Goal: Find specific page/section: Find specific page/section

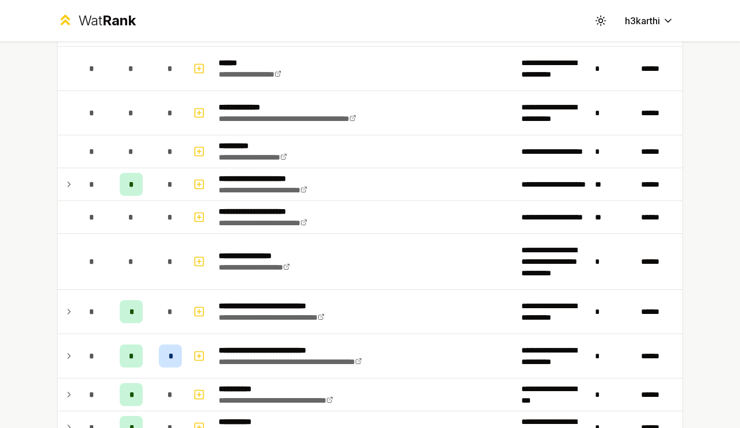
scroll to position [1317, 0]
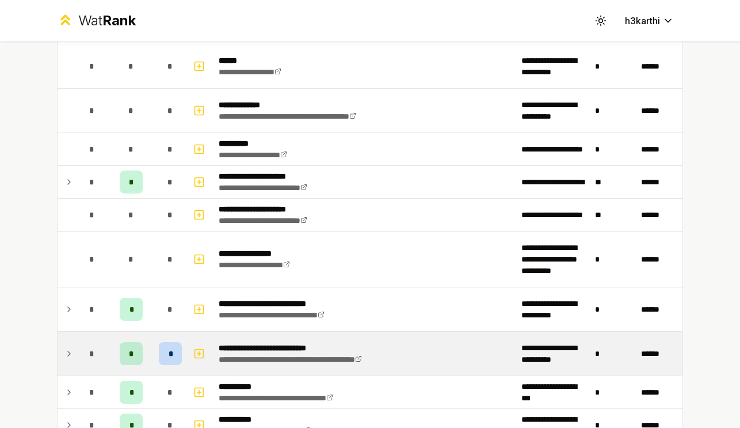
click at [169, 353] on span "*" at bounding box center [170, 354] width 3 height 12
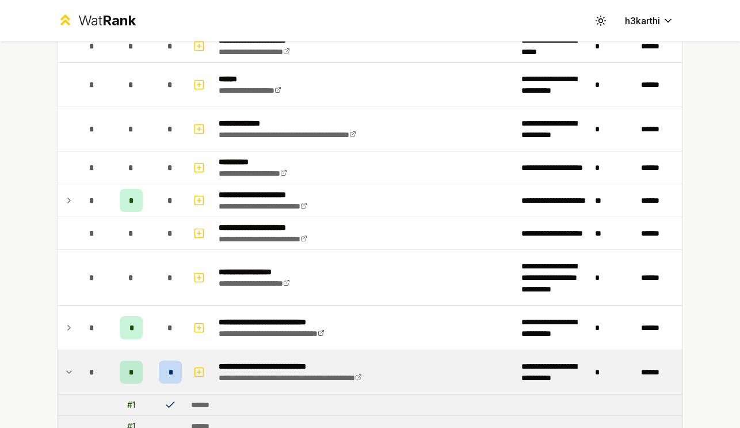
scroll to position [1260, 0]
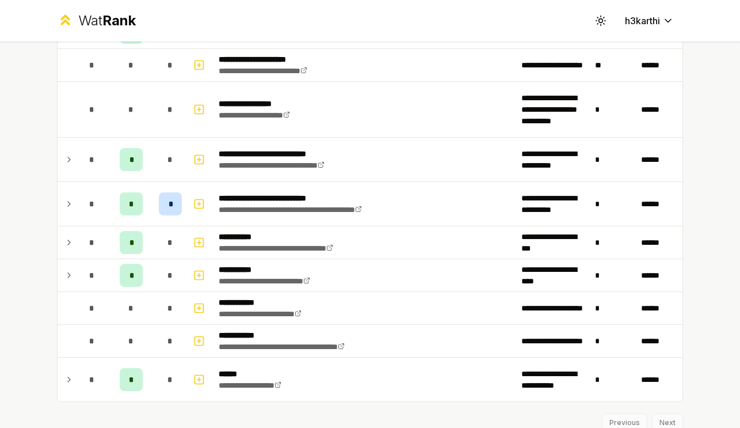
scroll to position [1469, 0]
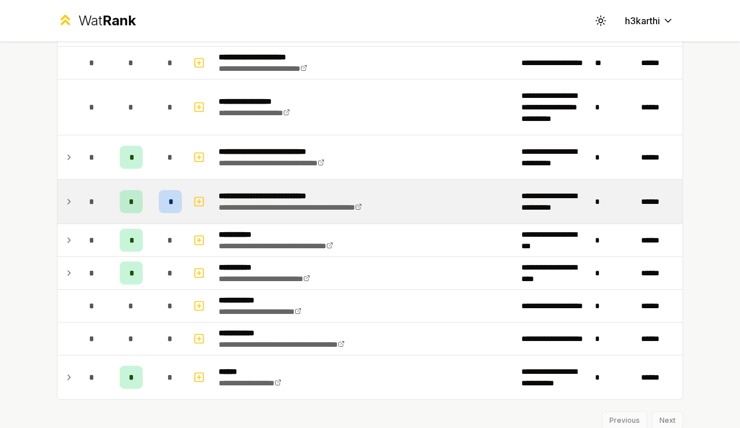
click at [166, 195] on div "*" at bounding box center [170, 201] width 23 height 23
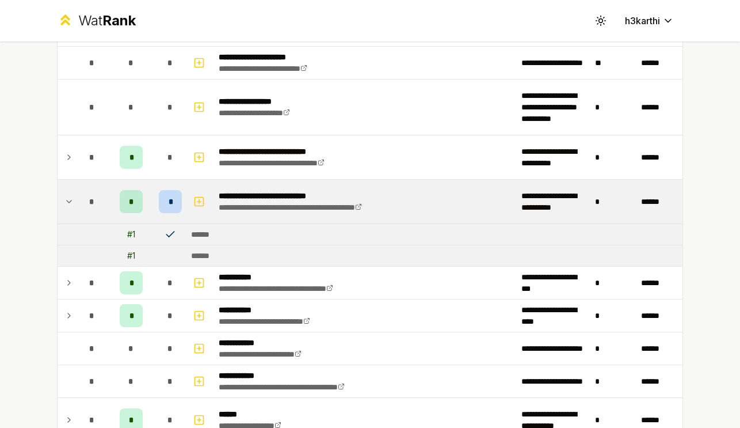
click at [170, 231] on icon at bounding box center [171, 235] width 12 height 12
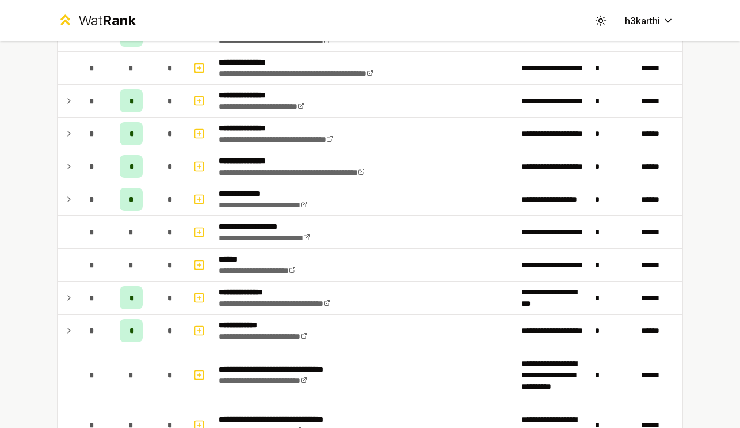
scroll to position [0, 0]
